Goal: Check status: Check status

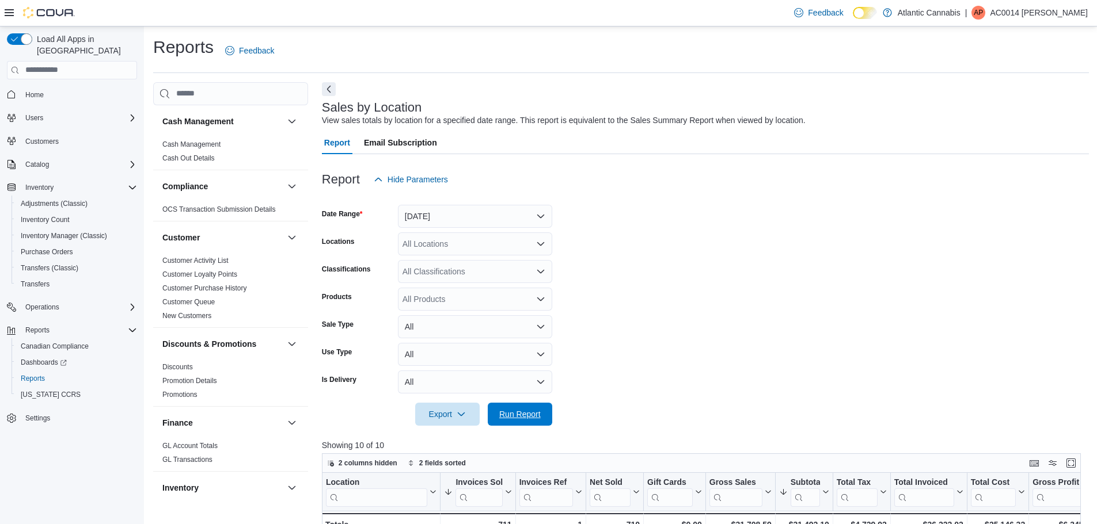
click at [535, 423] on span "Run Report" at bounding box center [519, 414] width 51 height 23
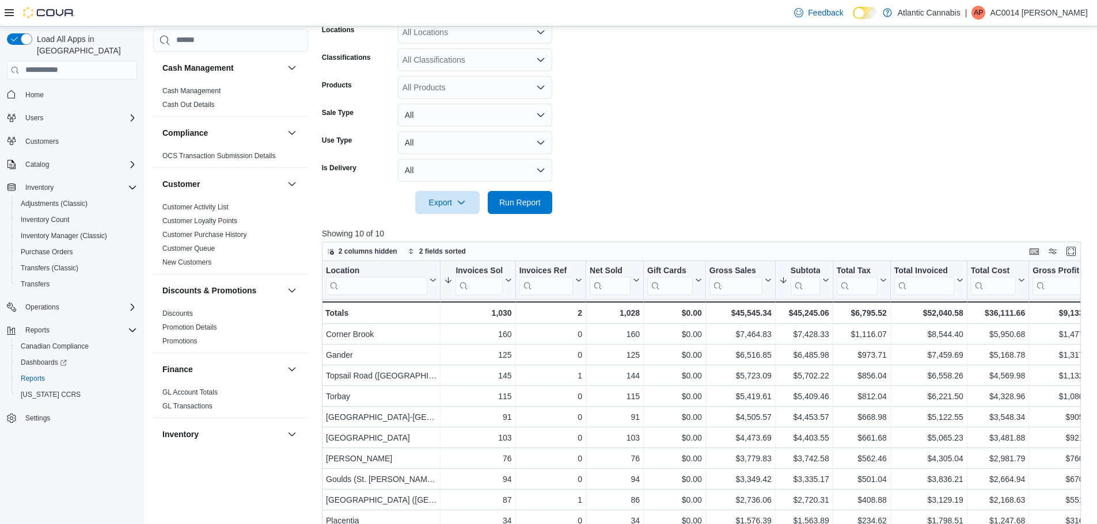
scroll to position [357, 0]
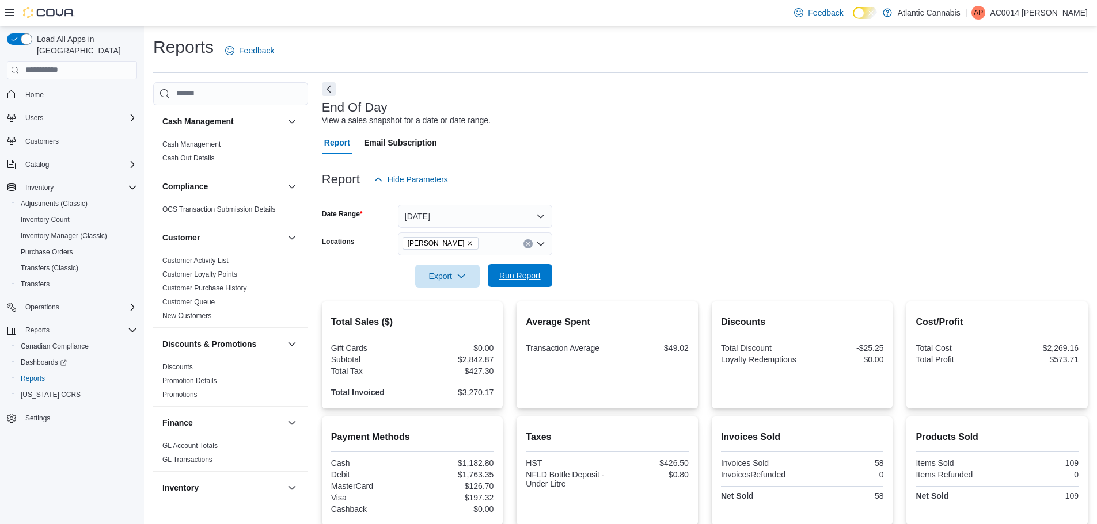
scroll to position [717, 0]
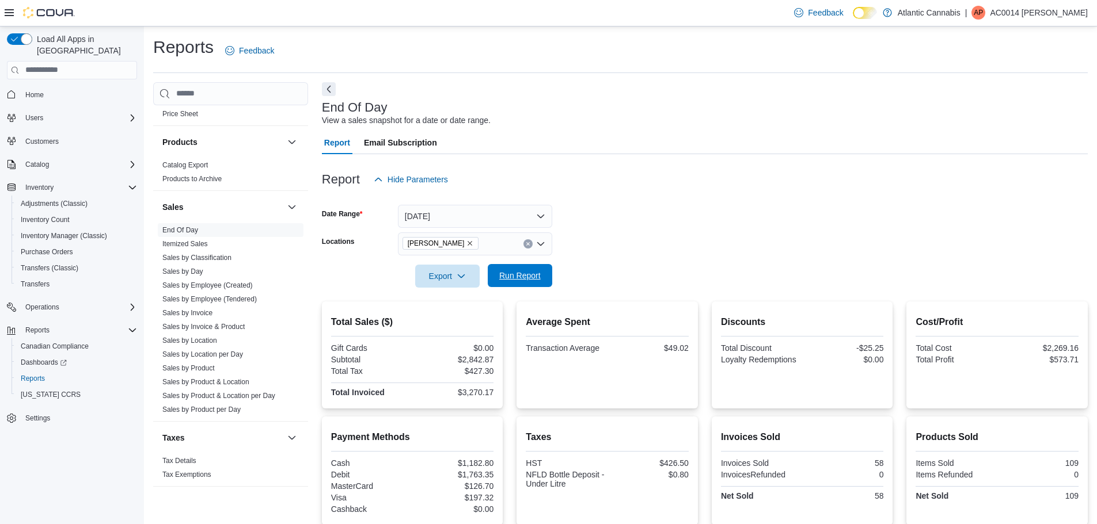
click at [519, 269] on span "Run Report" at bounding box center [519, 275] width 51 height 23
click at [718, 232] on form "Date Range Today Locations Bay Roberts Export Run Report" at bounding box center [705, 239] width 766 height 97
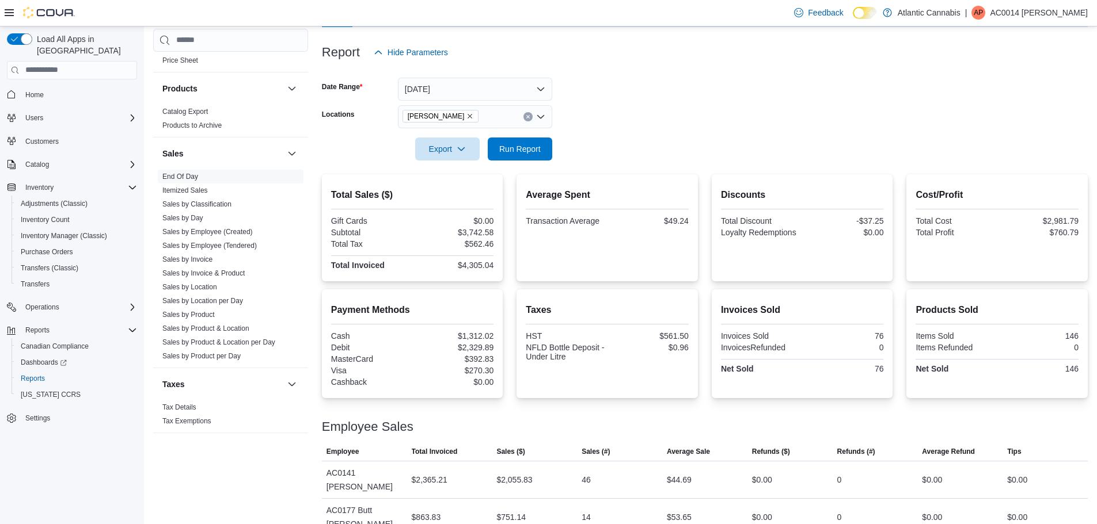
scroll to position [210, 0]
